Goal: Transaction & Acquisition: Purchase product/service

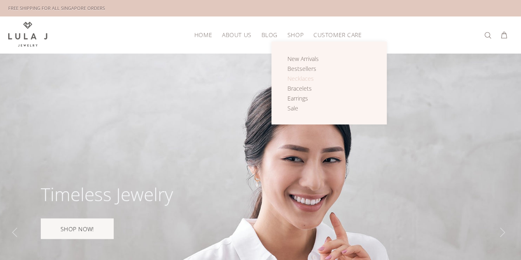
click at [299, 78] on span "Necklaces" at bounding box center [300, 78] width 26 height 8
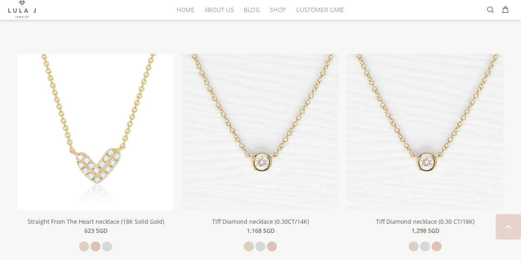
scroll to position [1267, 0]
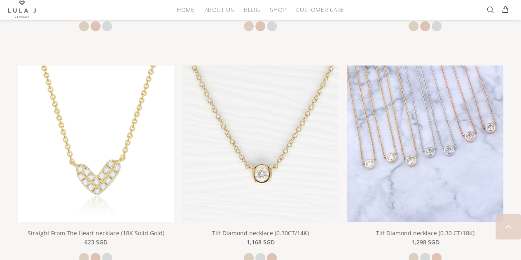
click at [463, 176] on img at bounding box center [424, 143] width 156 height 156
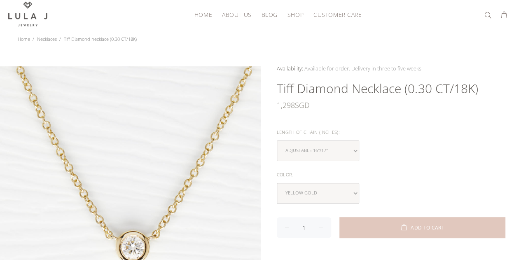
scroll to position [22, 0]
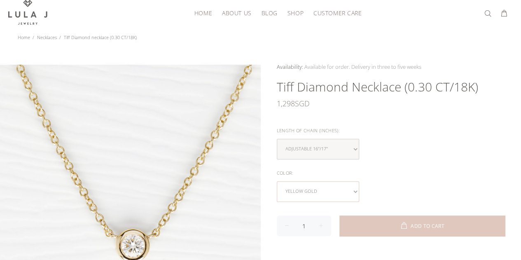
click at [355, 188] on select "yellow gold white gold rose gold" at bounding box center [318, 191] width 82 height 21
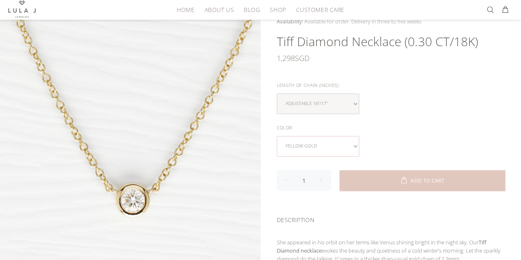
scroll to position [68, 0]
click at [353, 145] on select "yellow gold white gold rose gold" at bounding box center [318, 145] width 82 height 21
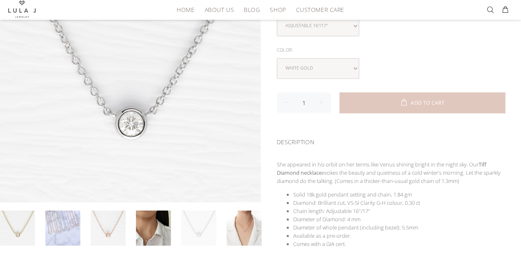
scroll to position [146, 0]
click at [245, 217] on link at bounding box center [243, 226] width 35 height 35
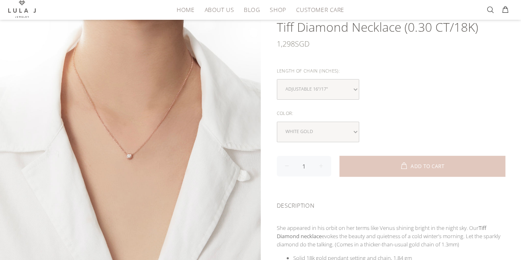
scroll to position [81, 0]
